Goal: Find contact information: Find contact information

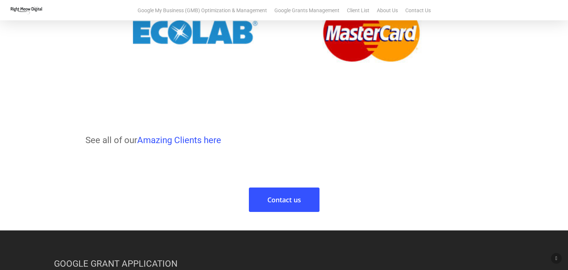
scroll to position [931, 0]
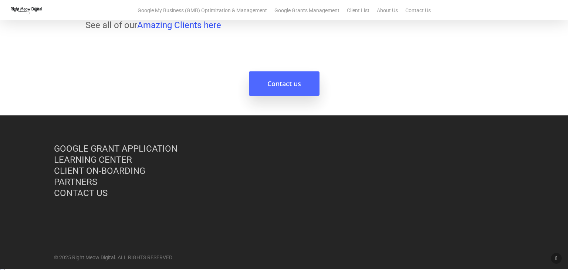
click at [289, 72] on link "Contact us" at bounding box center [284, 83] width 71 height 24
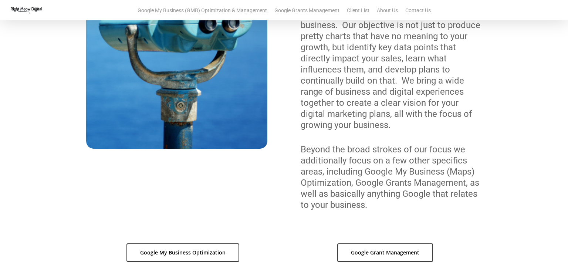
scroll to position [225, 0]
